Goal: Task Accomplishment & Management: Complete application form

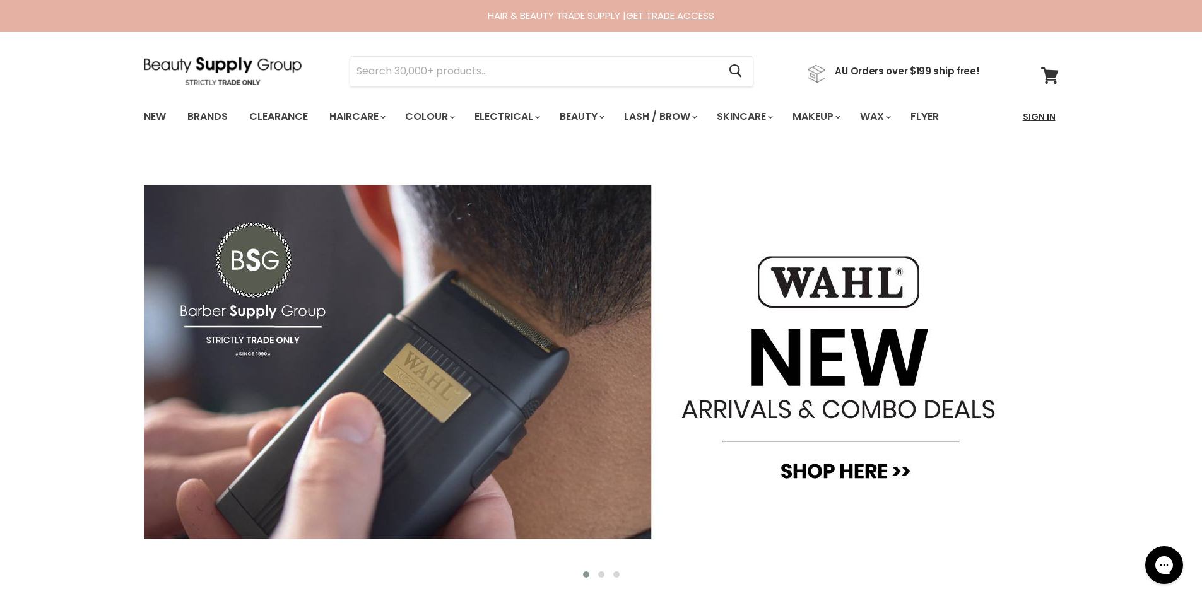
click at [1041, 112] on link "Sign In" at bounding box center [1039, 116] width 48 height 26
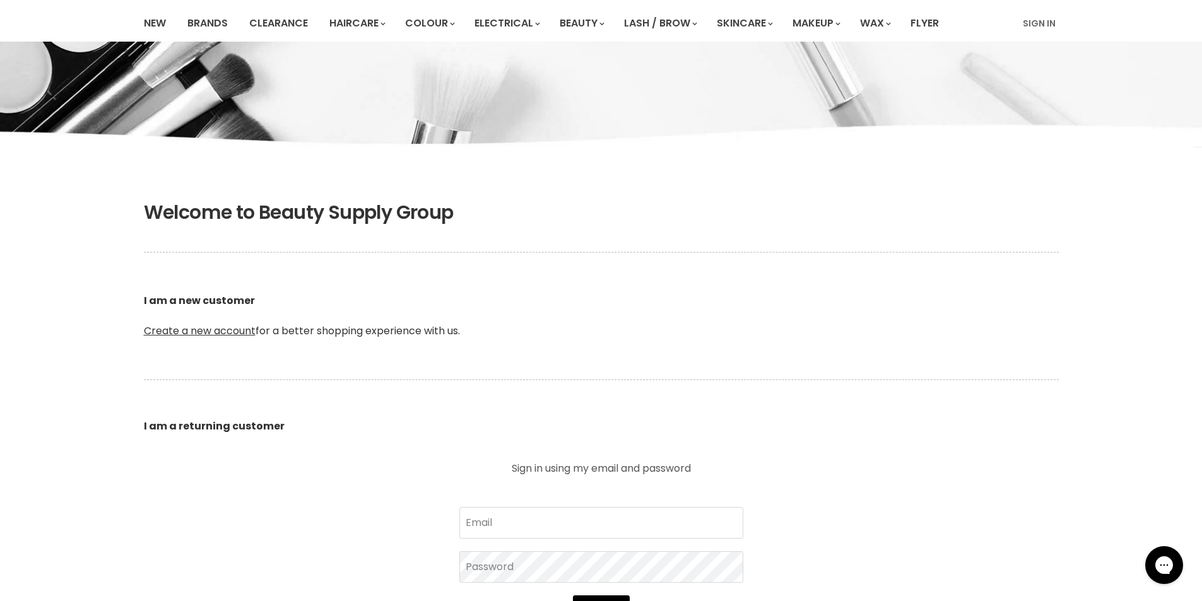
scroll to position [126, 0]
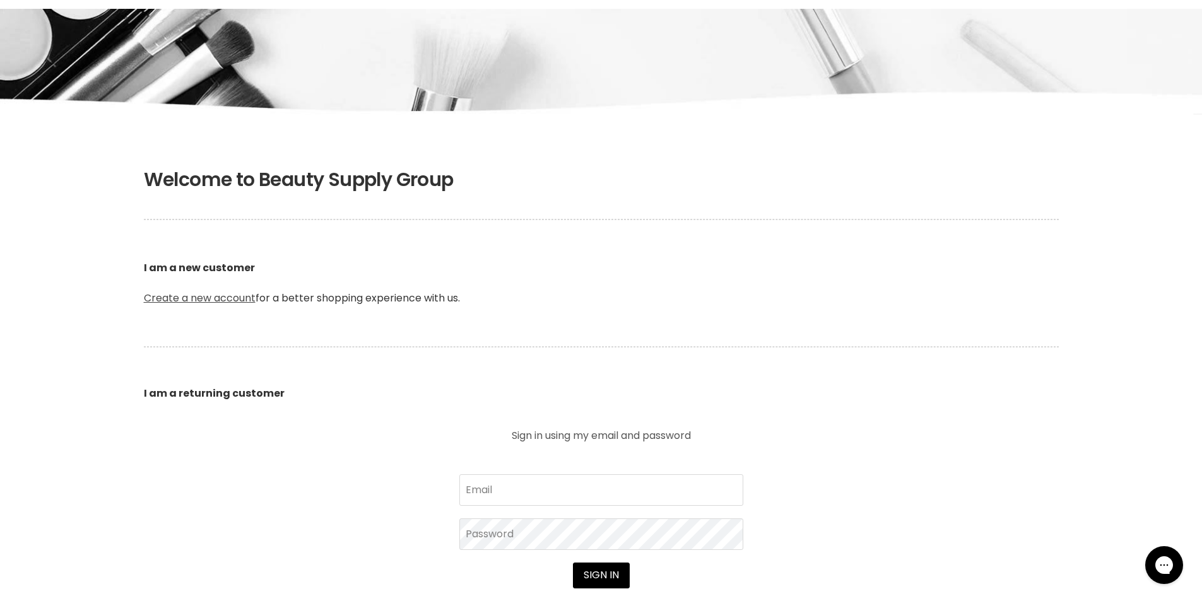
click at [223, 296] on link "Create a new account" at bounding box center [200, 298] width 112 height 15
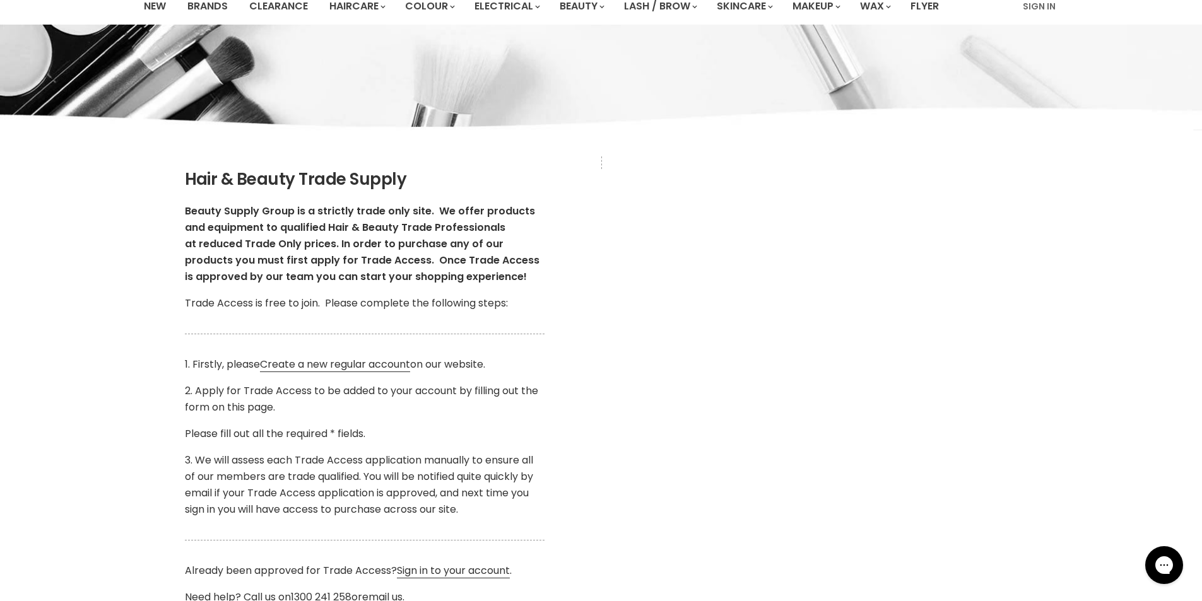
scroll to position [189, 0]
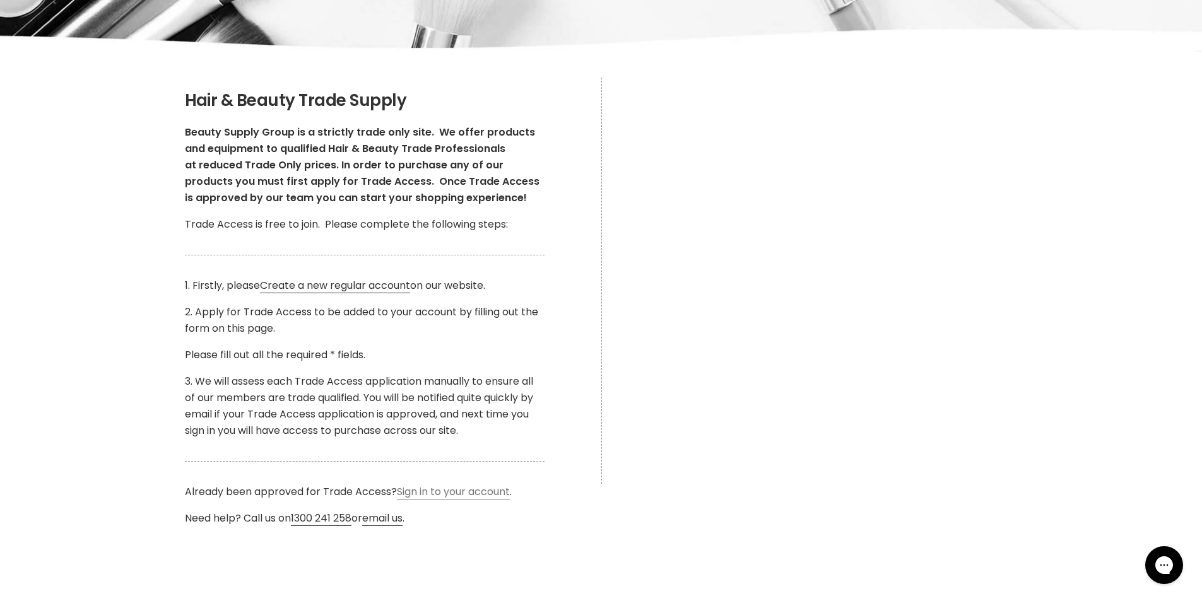
click at [477, 493] on link "Sign in to your account" at bounding box center [453, 491] width 113 height 15
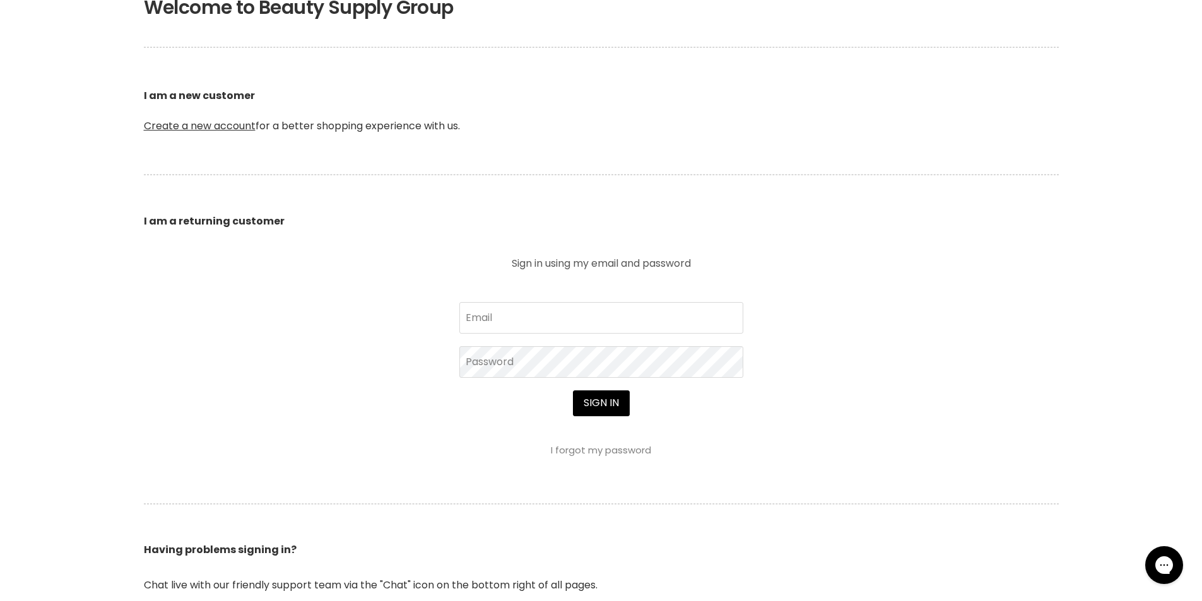
scroll to position [378, 0]
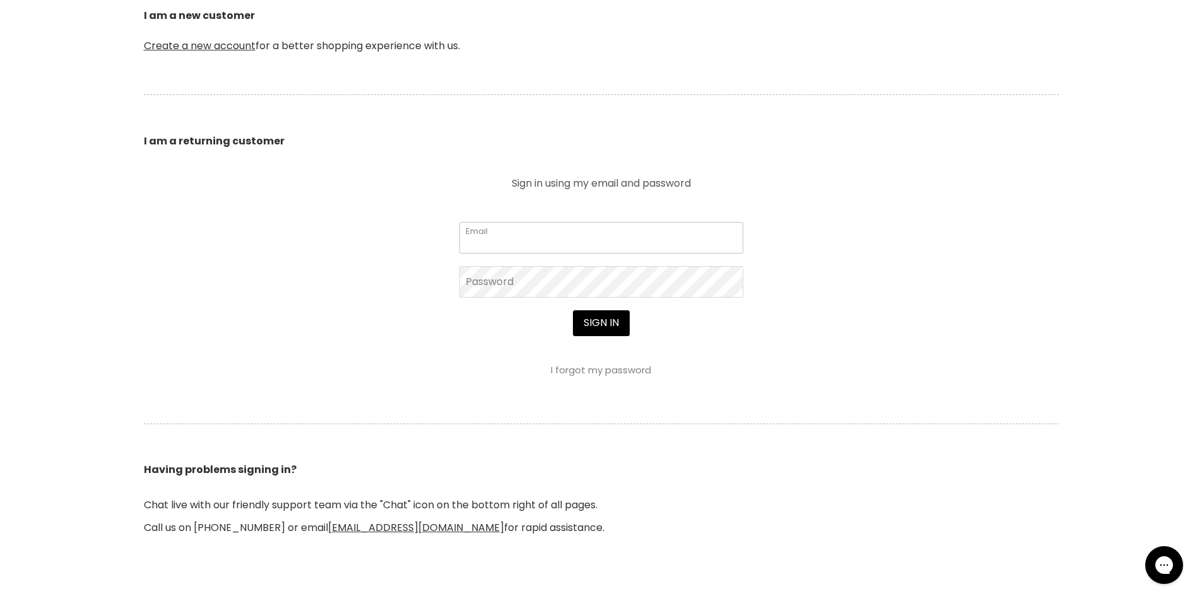
click at [495, 236] on input "Email" at bounding box center [601, 238] width 284 height 32
click at [573, 367] on link "I forgot my password" at bounding box center [601, 369] width 100 height 13
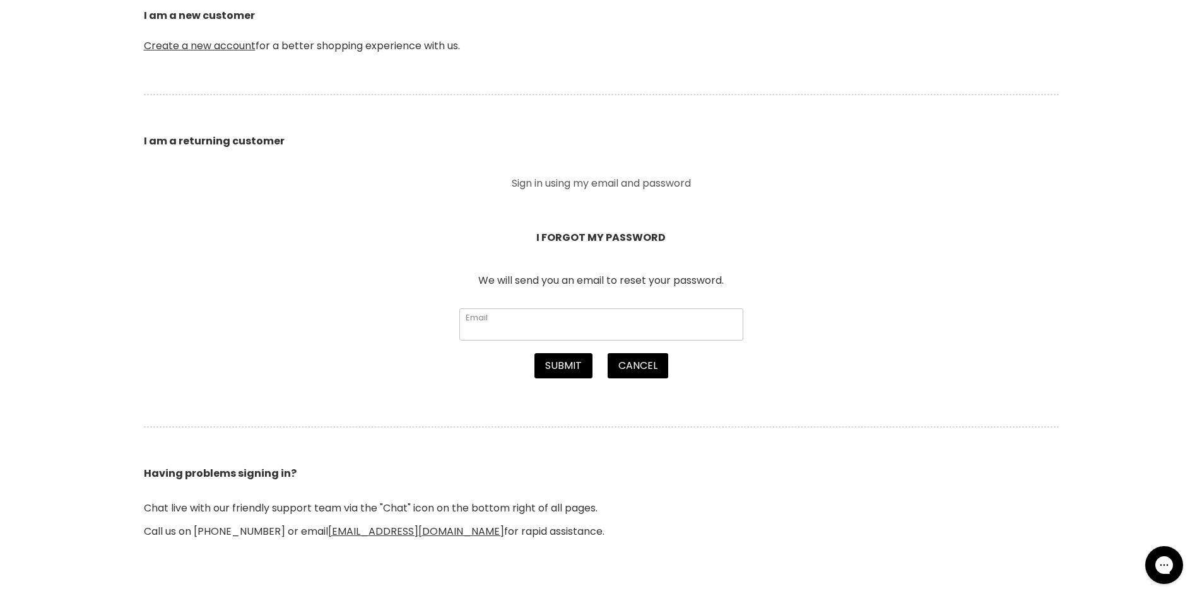
click at [553, 332] on input "Email" at bounding box center [601, 324] width 284 height 32
type input "sjappe@outlook.com.au"
click at [572, 372] on button "Submit" at bounding box center [563, 365] width 58 height 25
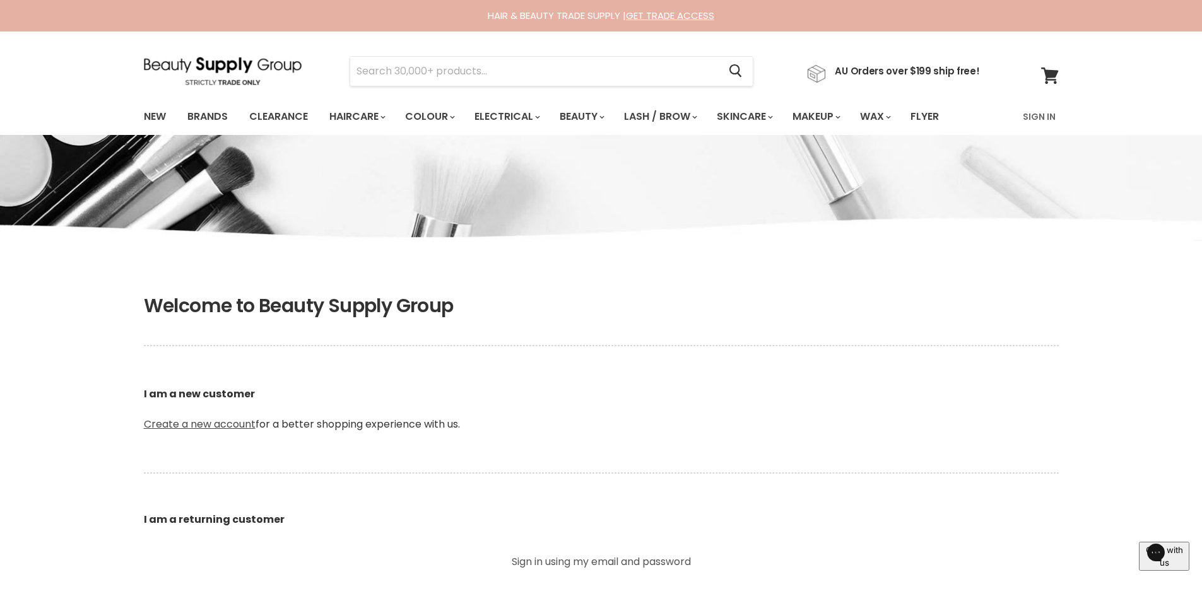
click at [220, 426] on link "Create a new account" at bounding box center [200, 424] width 112 height 15
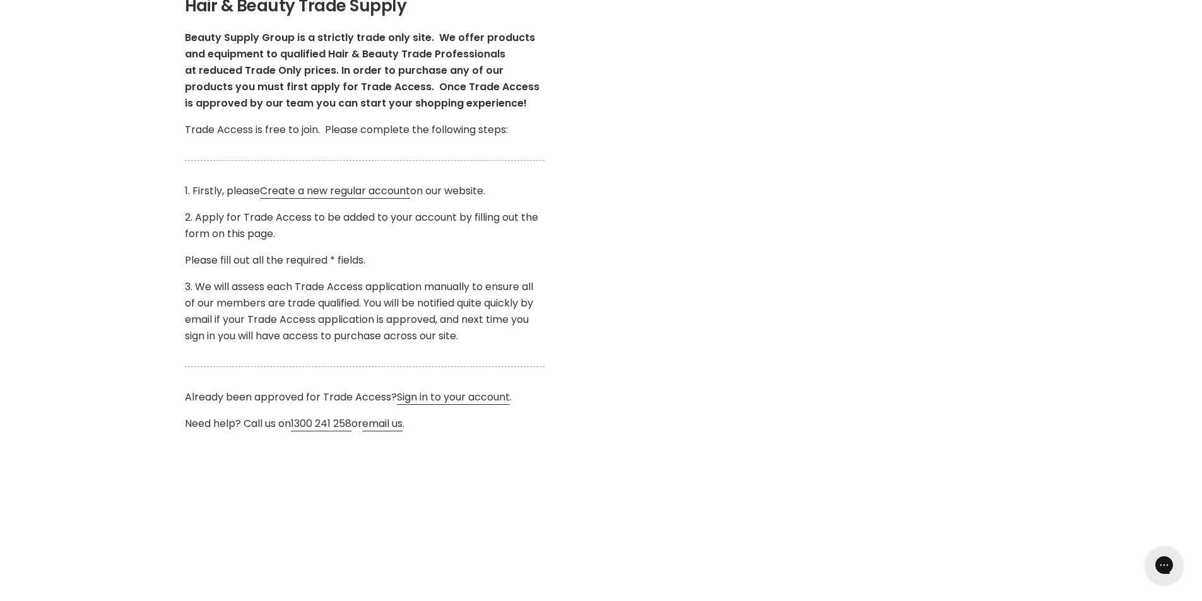
scroll to position [315, 0]
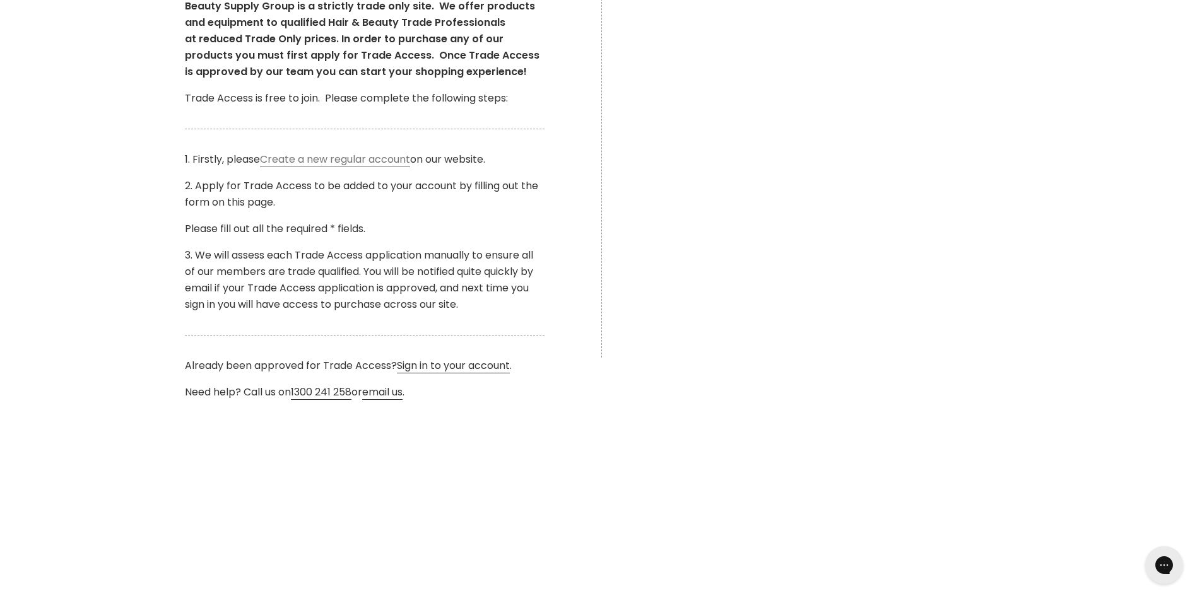
click at [303, 160] on link "Create a new regular account" at bounding box center [335, 159] width 150 height 15
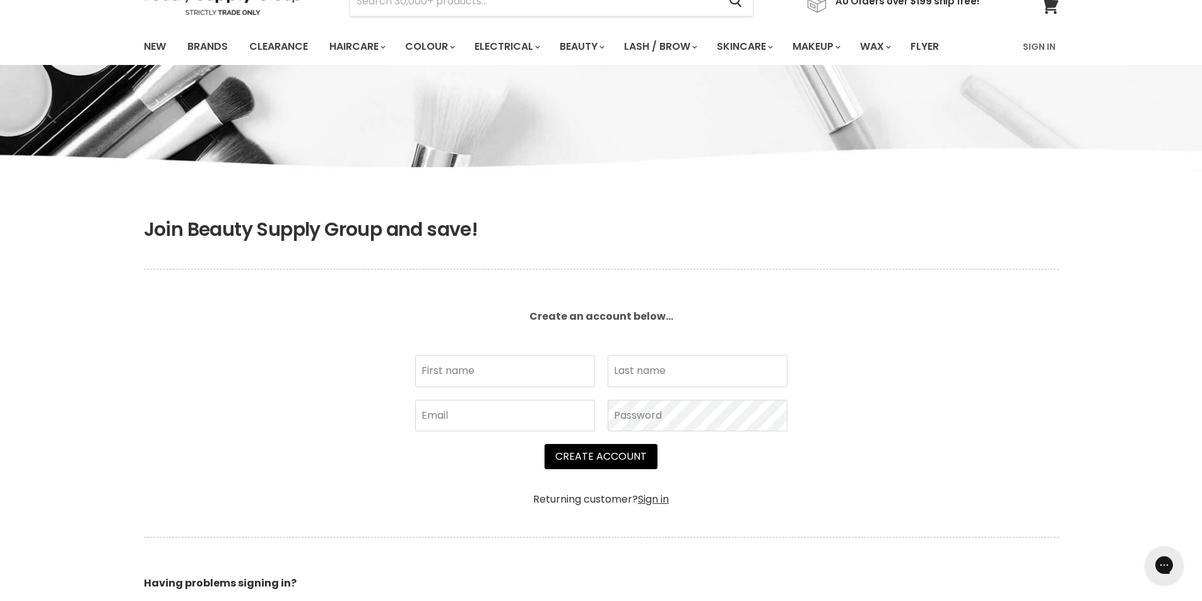
scroll to position [189, 0]
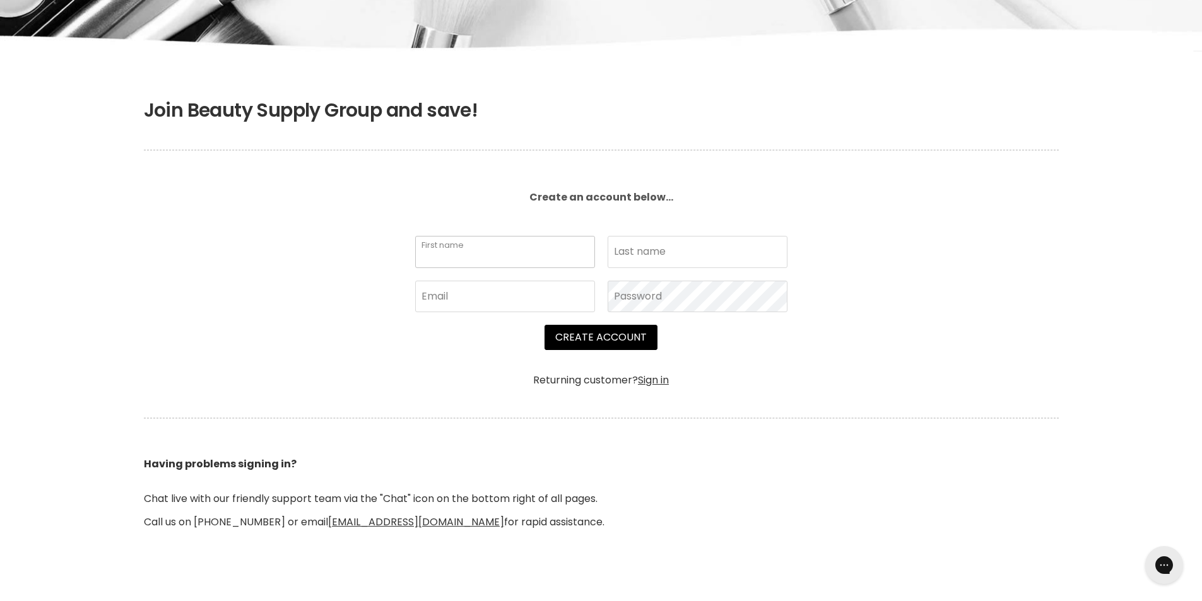
click at [529, 254] on input "First name" at bounding box center [505, 252] width 180 height 32
type input "Samantha"
type input "Jappe"
type input "sjappe@outlook.com.au"
click at [621, 335] on button "Create Account" at bounding box center [600, 337] width 113 height 25
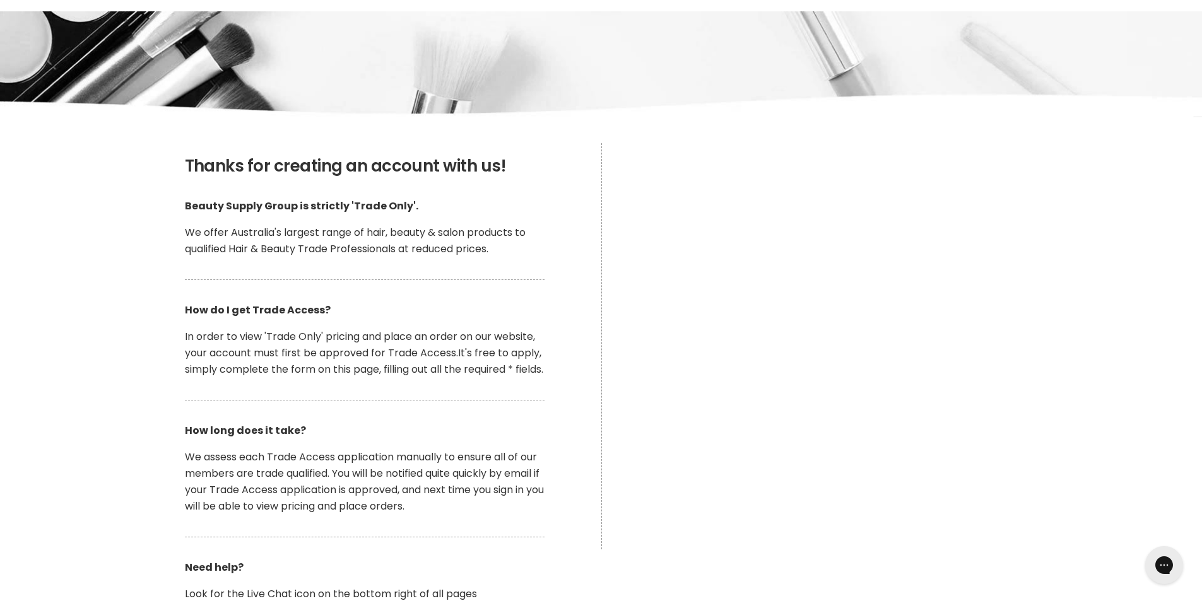
scroll to position [189, 0]
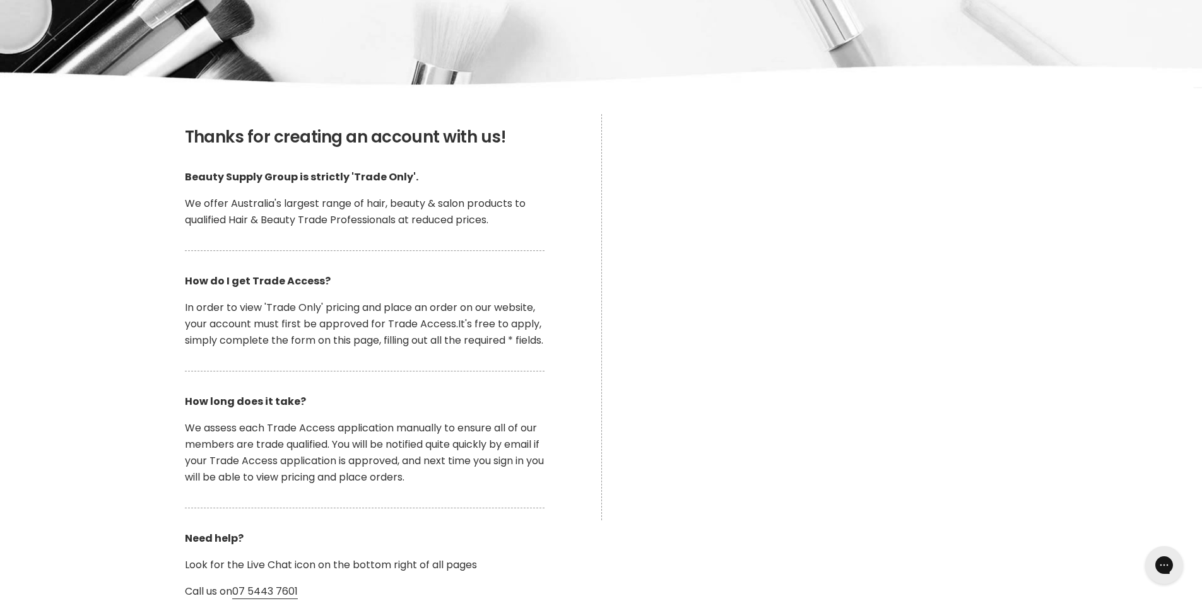
click at [637, 308] on div "Main content" at bounding box center [837, 317] width 473 height 406
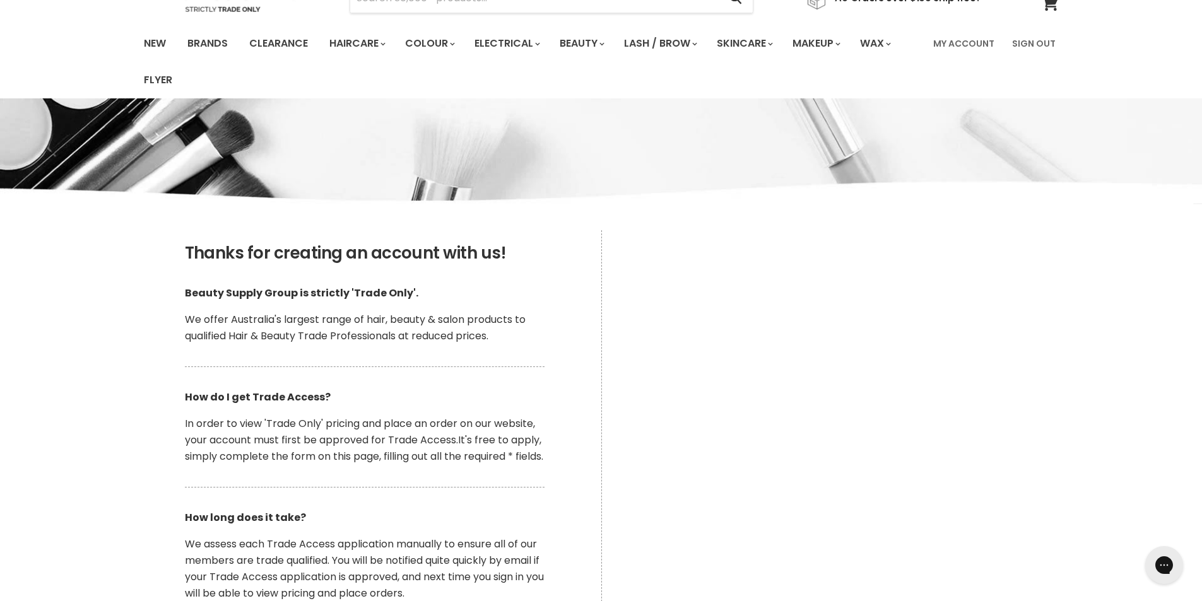
scroll to position [0, 0]
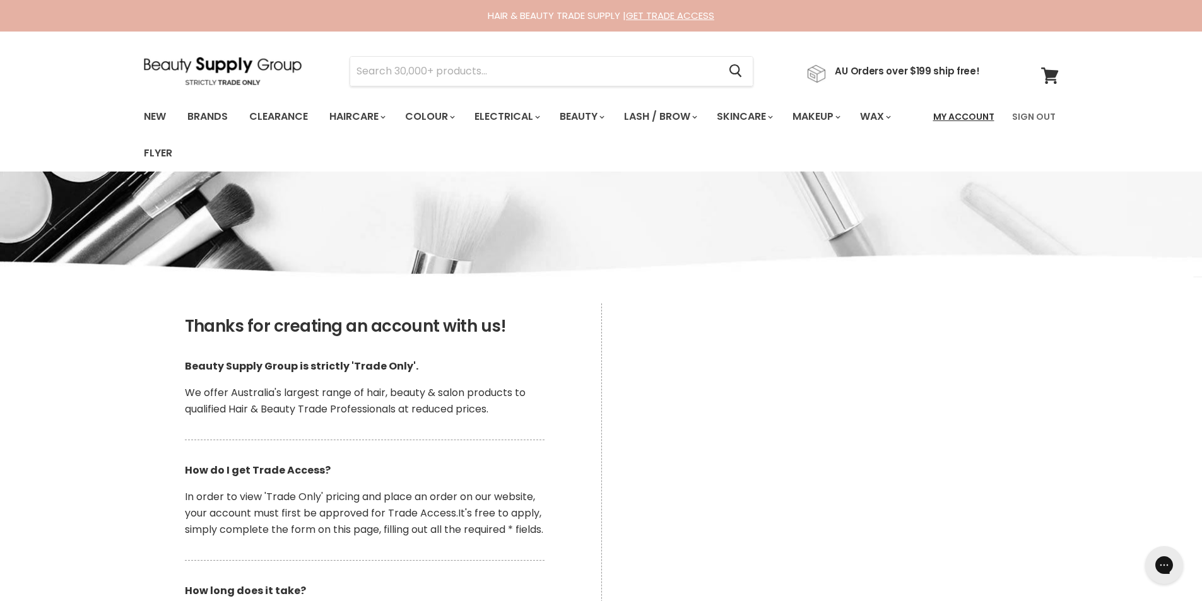
click at [951, 113] on link "My Account" at bounding box center [963, 116] width 76 height 26
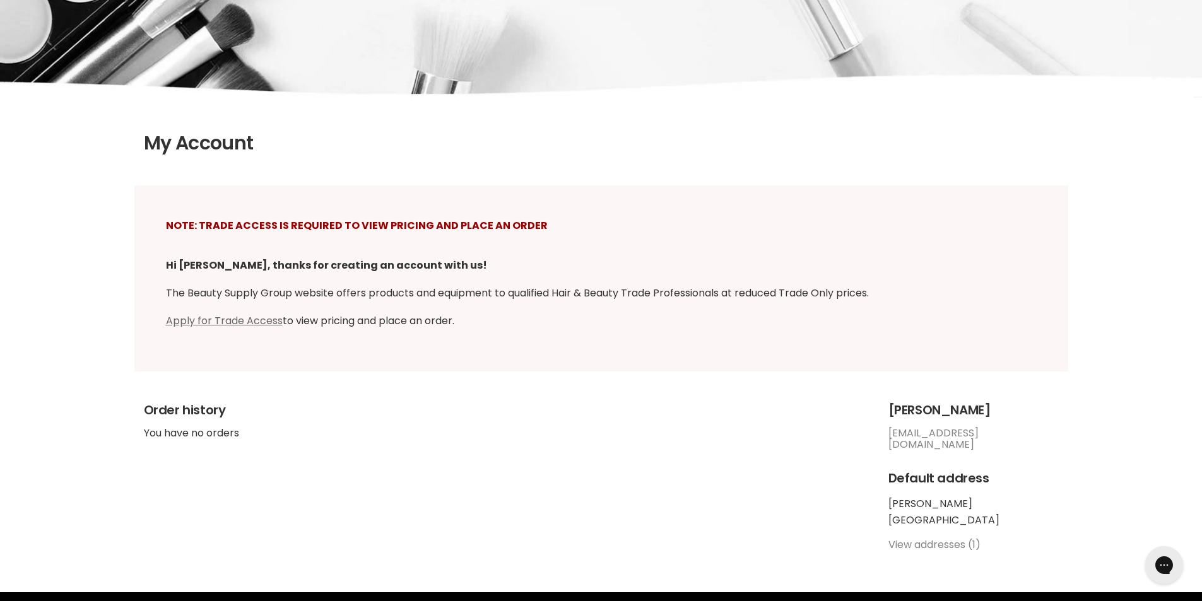
scroll to position [189, 0]
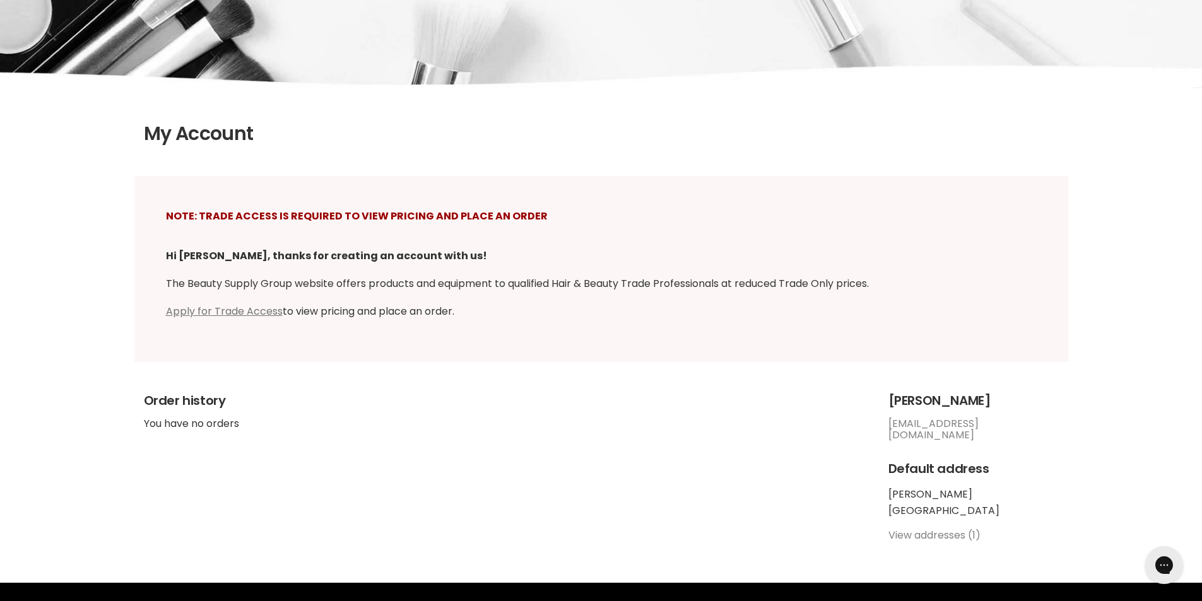
click at [230, 304] on link "Apply for Trade Access" at bounding box center [224, 311] width 117 height 15
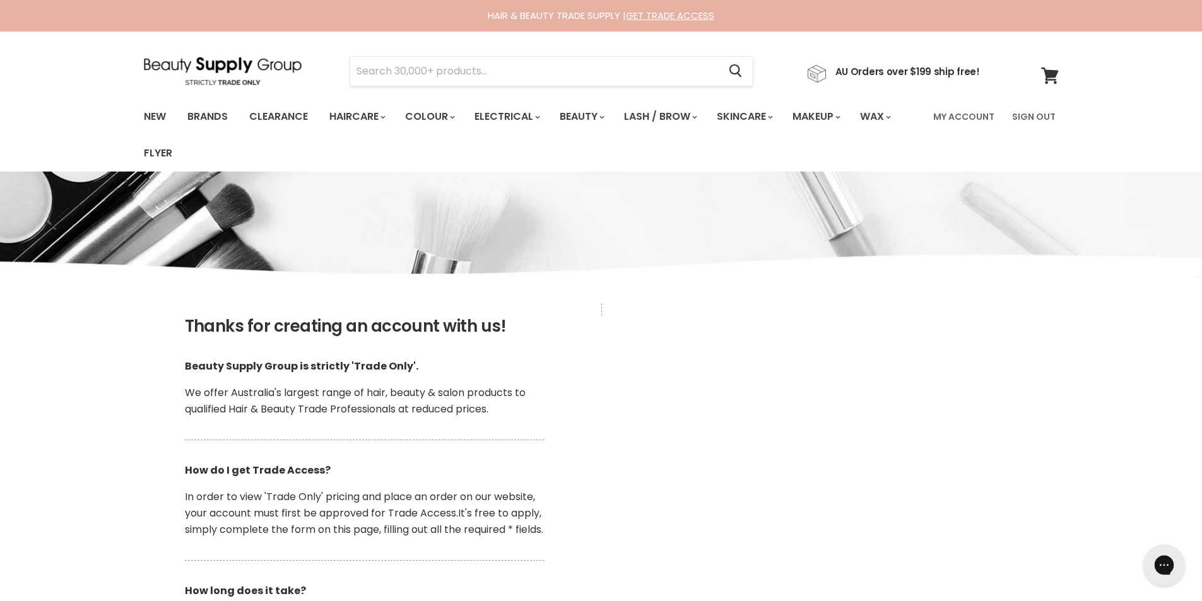
click at [1165, 568] on icon "Gorgias live chat" at bounding box center [1164, 565] width 14 height 14
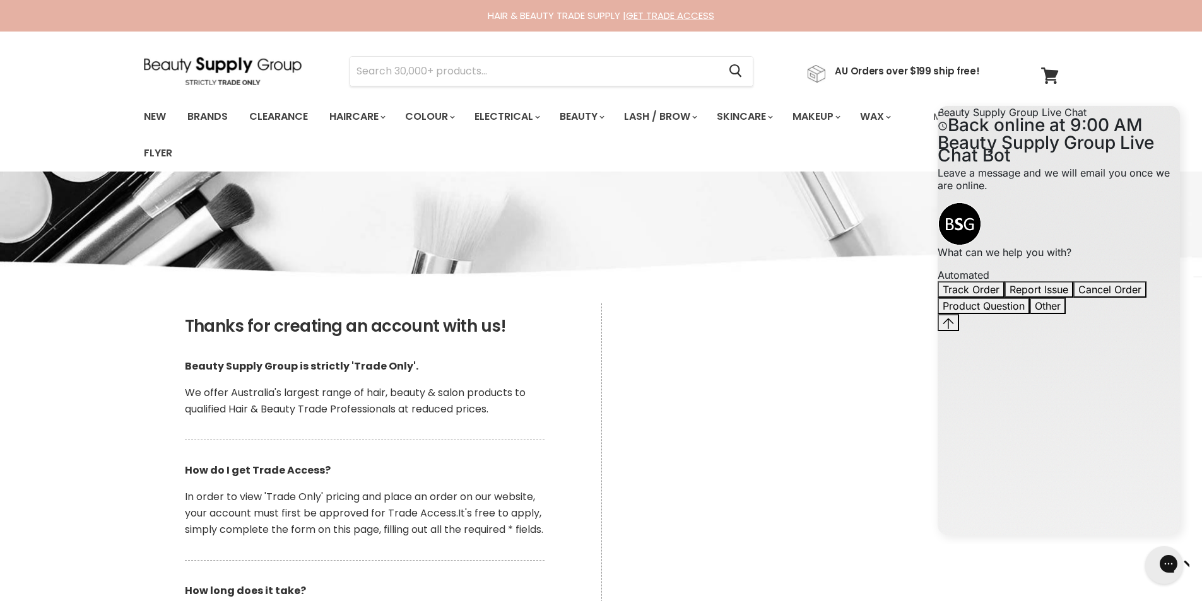
click at [1201, 567] on icon "Gorgias live chat" at bounding box center [1213, 563] width 14 height 14
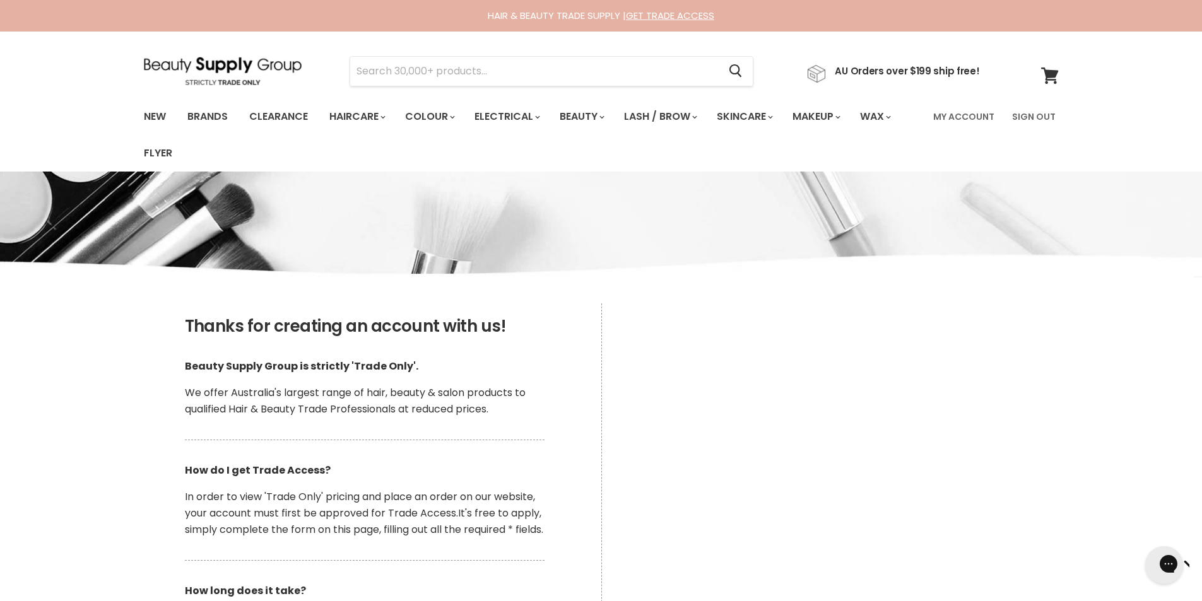
click at [1056, 459] on div "Main content" at bounding box center [837, 506] width 473 height 406
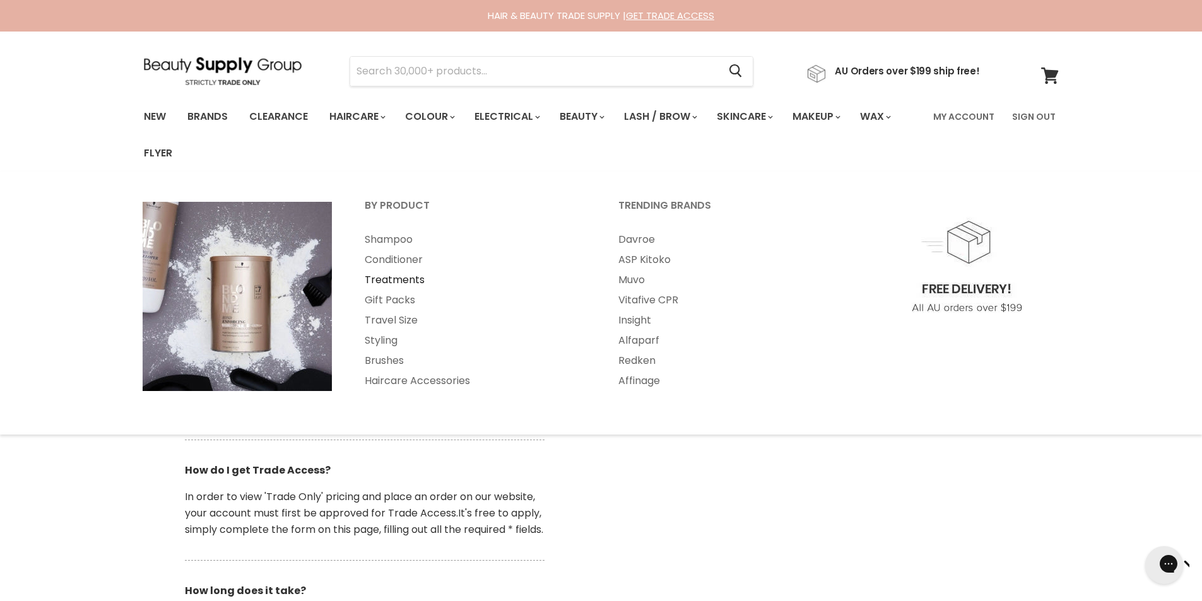
click at [401, 282] on link "Treatments" at bounding box center [474, 280] width 251 height 20
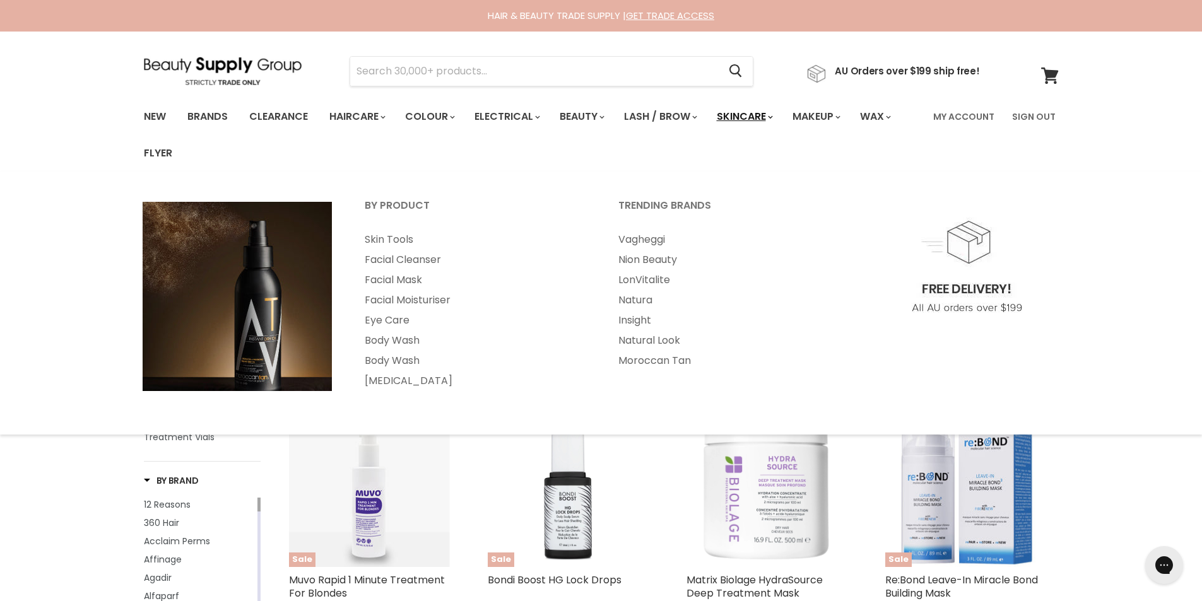
click at [767, 112] on link "Skincare" at bounding box center [743, 116] width 73 height 26
click at [767, 115] on link "Skincare" at bounding box center [743, 116] width 73 height 26
click at [396, 243] on link "Skin Tools" at bounding box center [474, 240] width 251 height 20
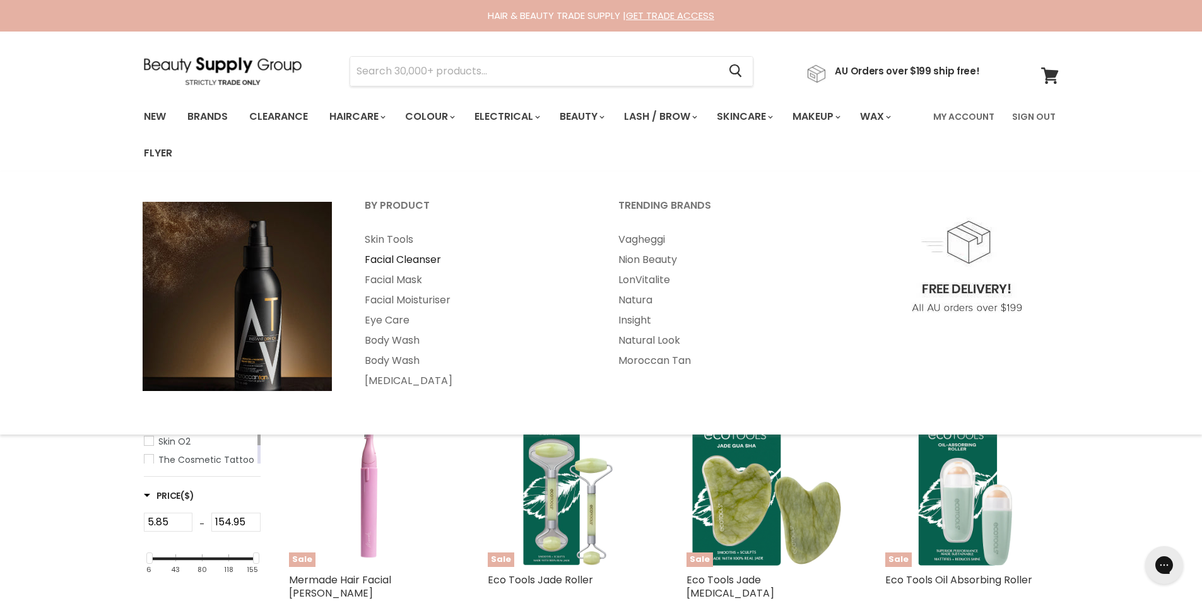
click at [382, 259] on link "Facial Cleanser" at bounding box center [474, 260] width 251 height 20
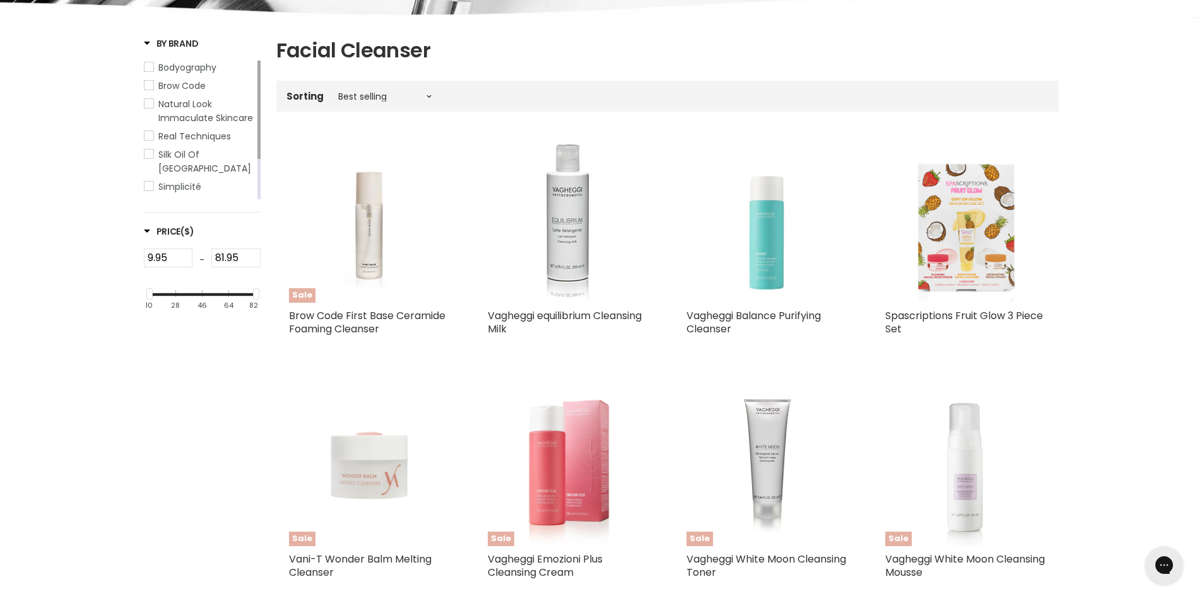
scroll to position [315, 0]
